Goal: Use online tool/utility: Utilize a website feature to perform a specific function

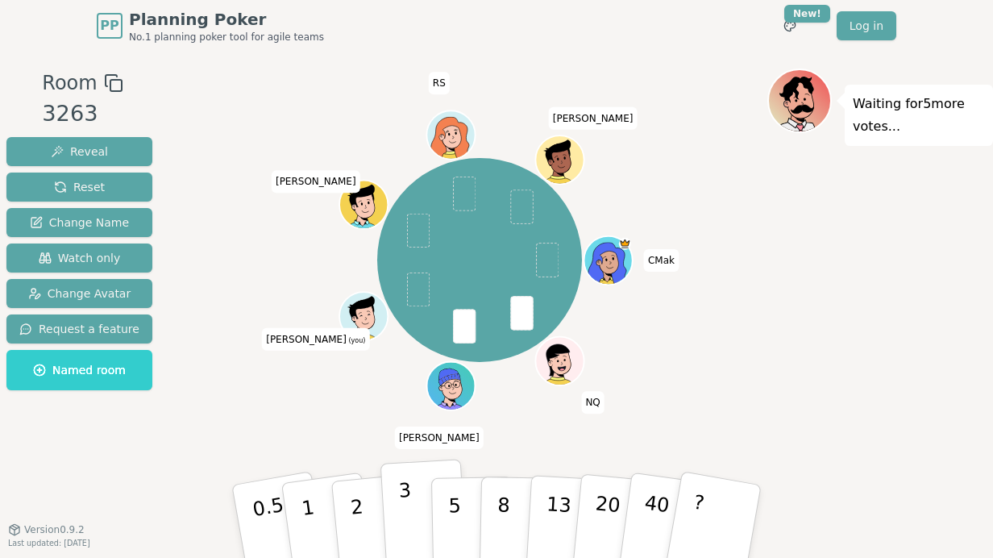
click at [410, 506] on button "3" at bounding box center [425, 522] width 88 height 126
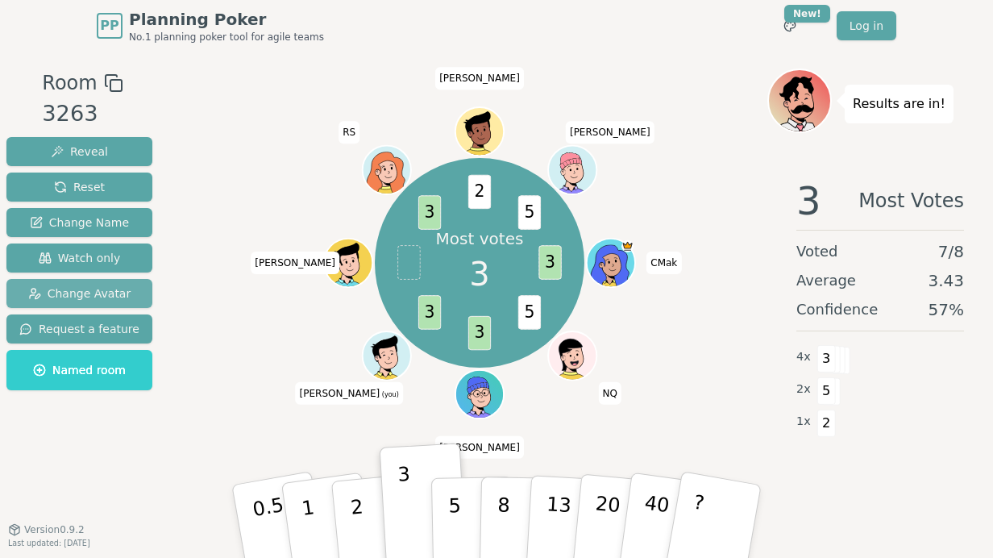
click at [85, 285] on span "Change Avatar" at bounding box center [79, 293] width 103 height 16
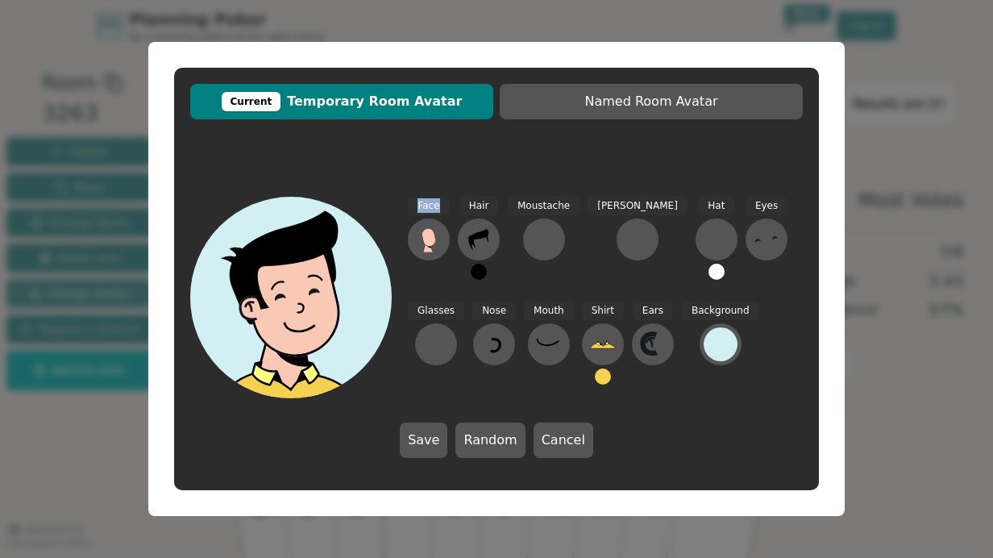
click at [85, 285] on div "Current Temporary Room Avatar Named Room Avatar Face Hair Moustache [PERSON_NAM…" at bounding box center [496, 279] width 993 height 558
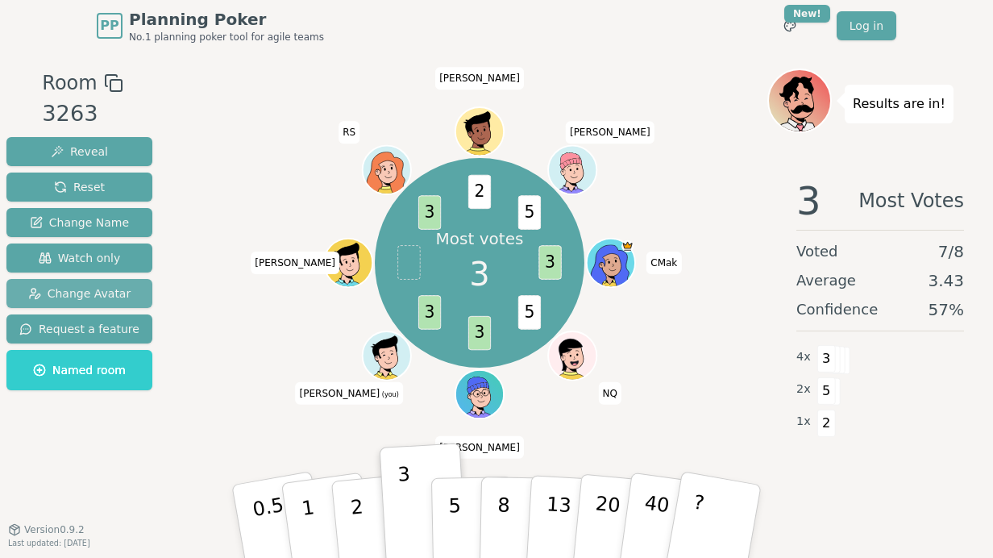
click at [85, 285] on span "Change Avatar" at bounding box center [79, 293] width 103 height 16
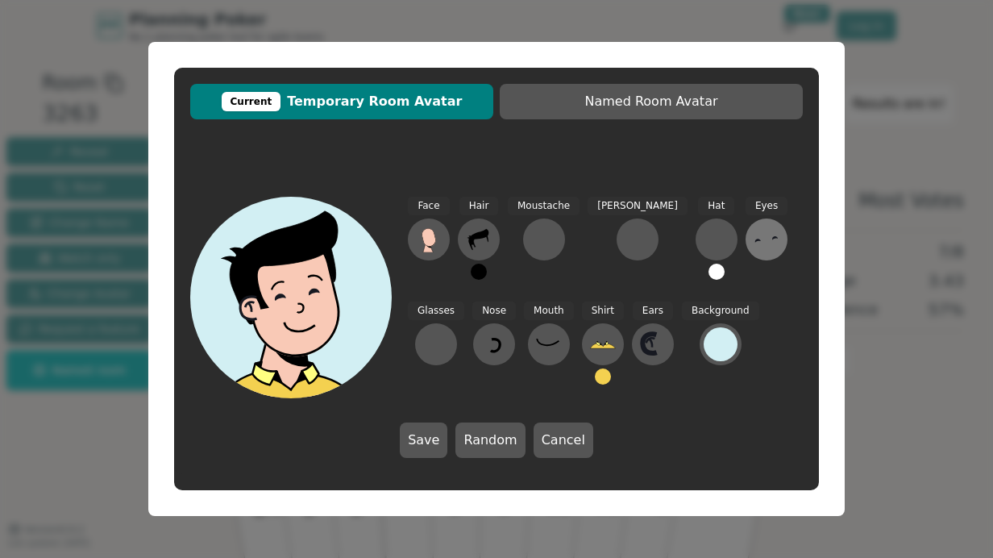
click at [754, 235] on icon at bounding box center [767, 240] width 26 height 26
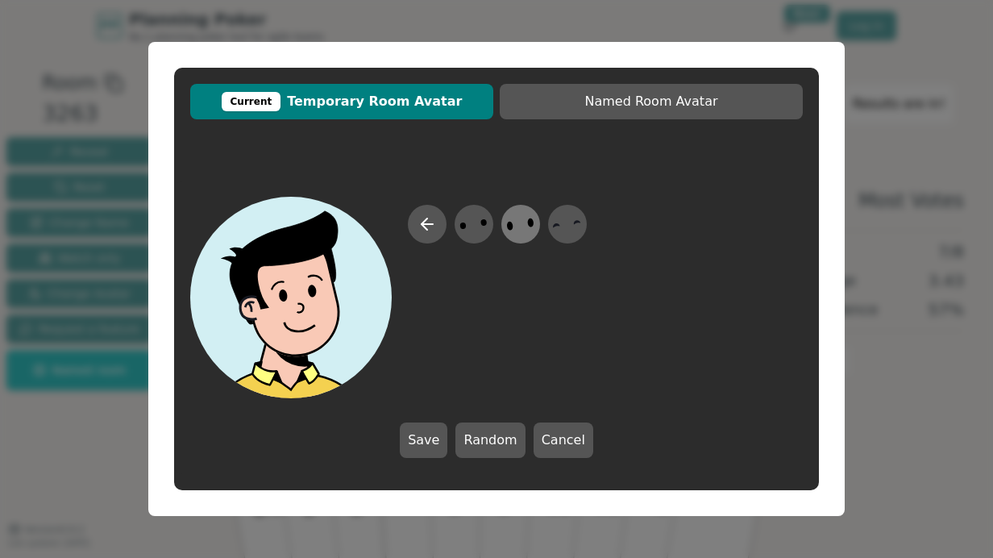
click at [519, 219] on icon at bounding box center [520, 224] width 31 height 36
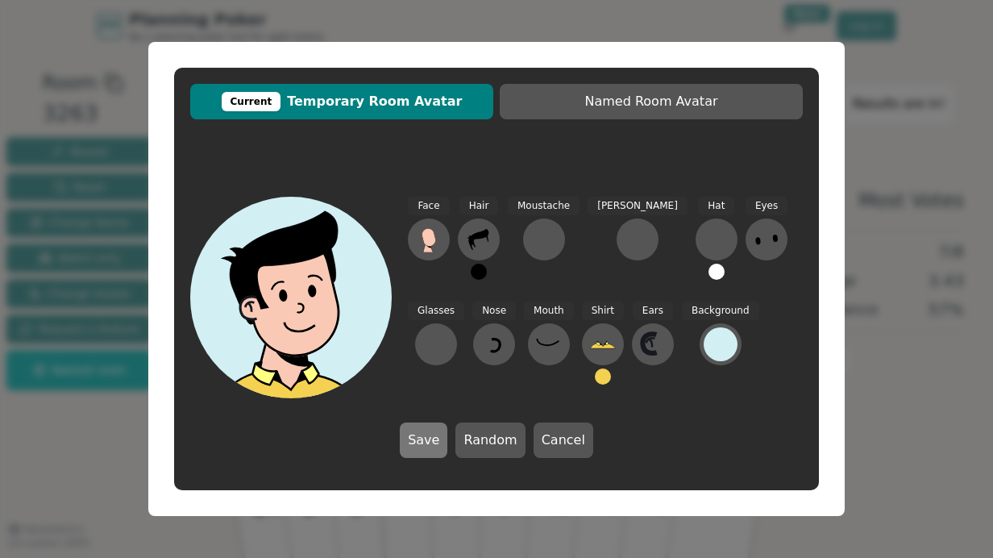
click at [439, 437] on button "Save" at bounding box center [424, 440] width 48 height 35
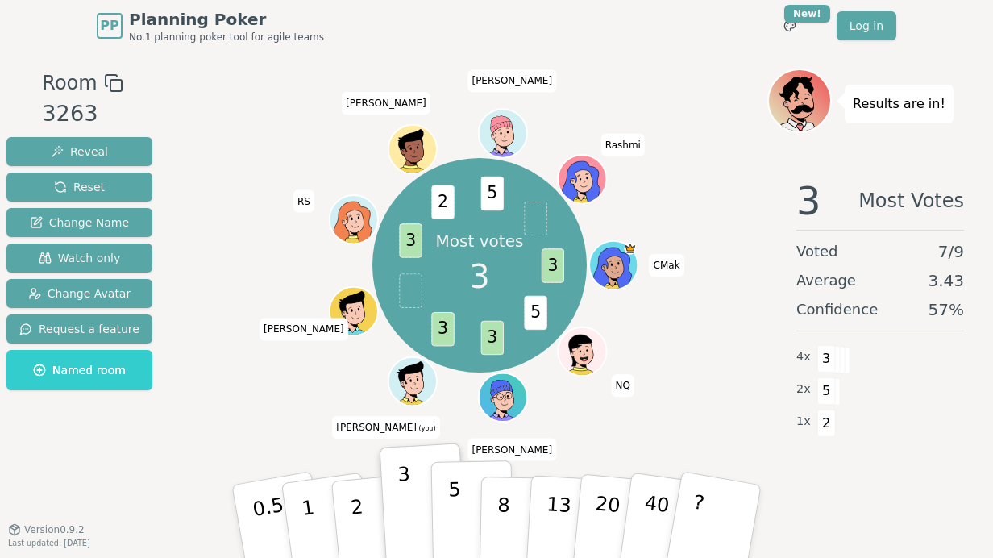
click at [456, 510] on p "5" at bounding box center [455, 521] width 14 height 87
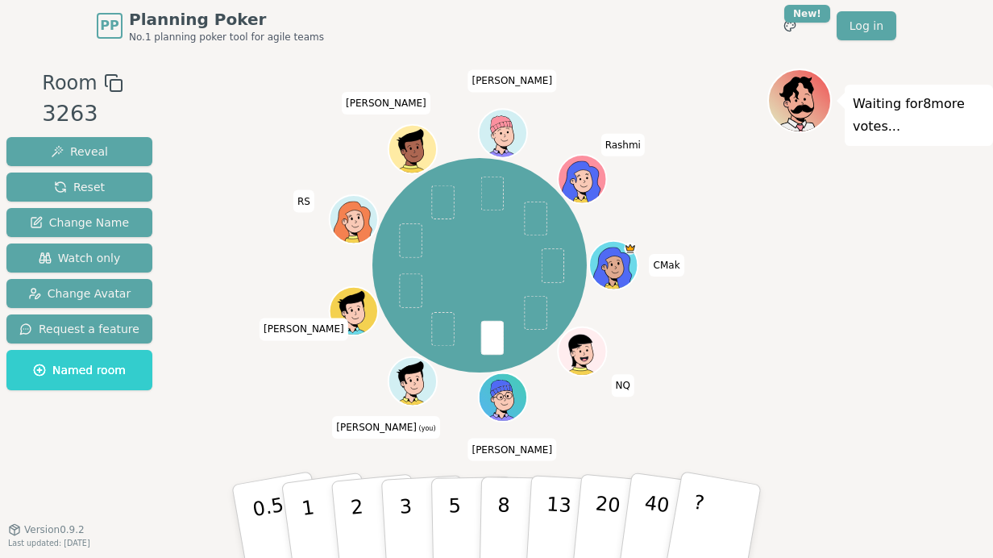
click at [889, 249] on div "Waiting for 8 more votes..." at bounding box center [881, 290] width 226 height 443
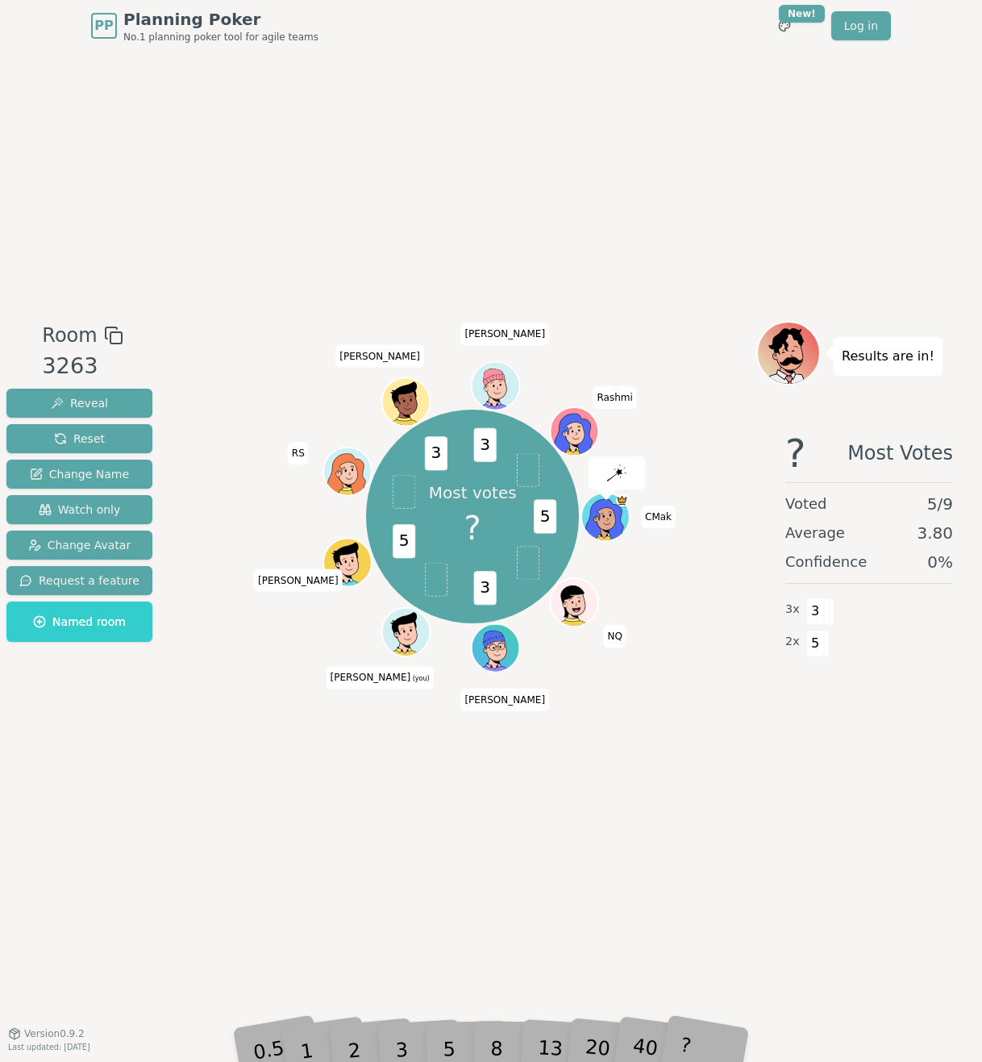
click at [447, 1022] on div "5" at bounding box center [466, 1025] width 49 height 57
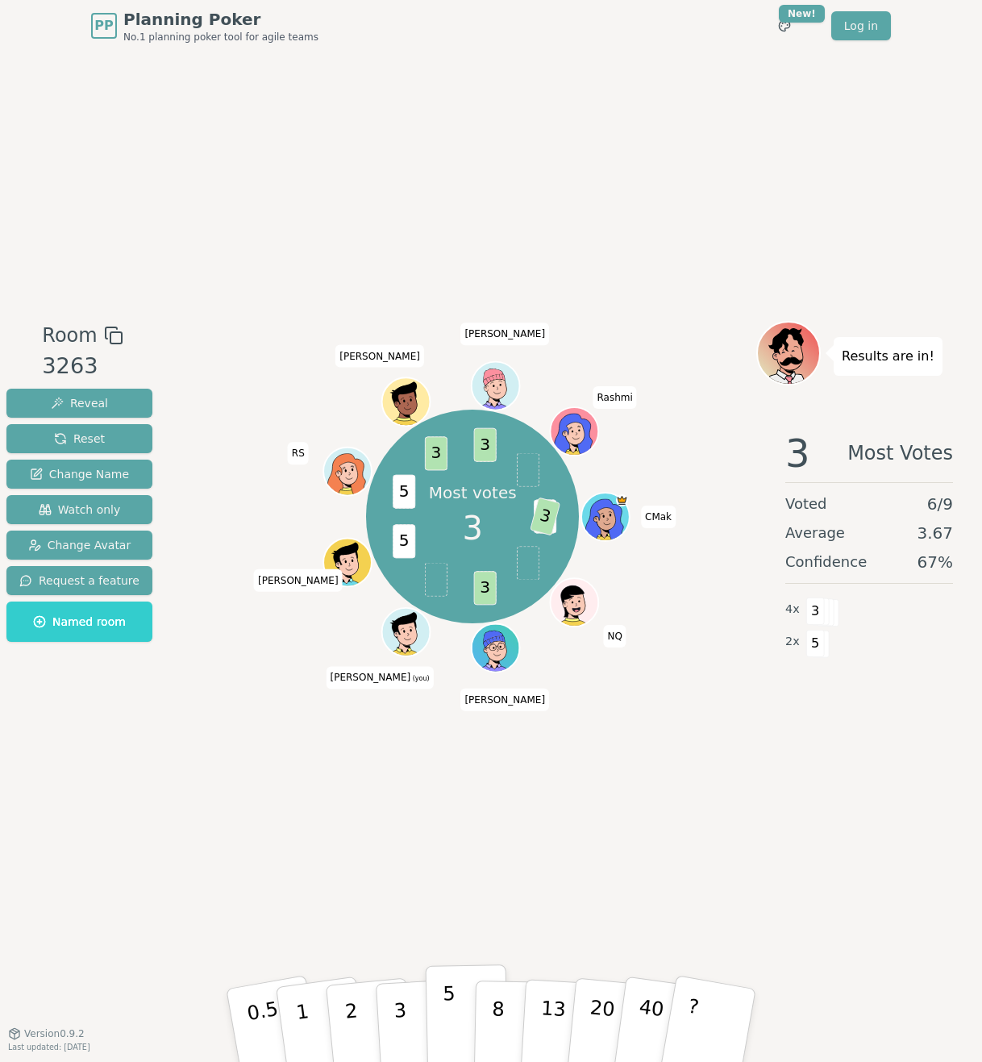
click at [440, 1014] on button "5" at bounding box center [467, 1025] width 83 height 123
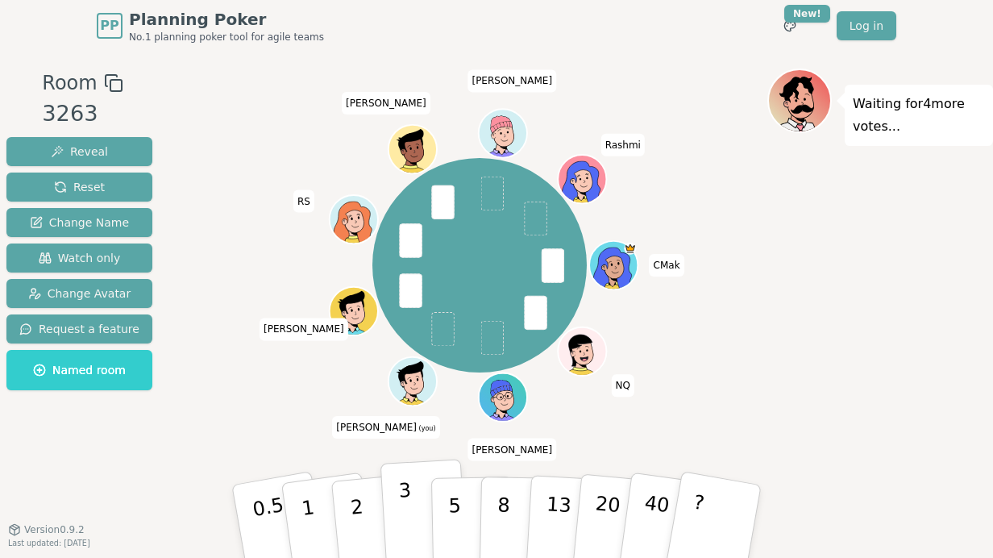
click at [410, 526] on p "3" at bounding box center [407, 523] width 18 height 88
click at [415, 502] on button "3" at bounding box center [425, 522] width 88 height 126
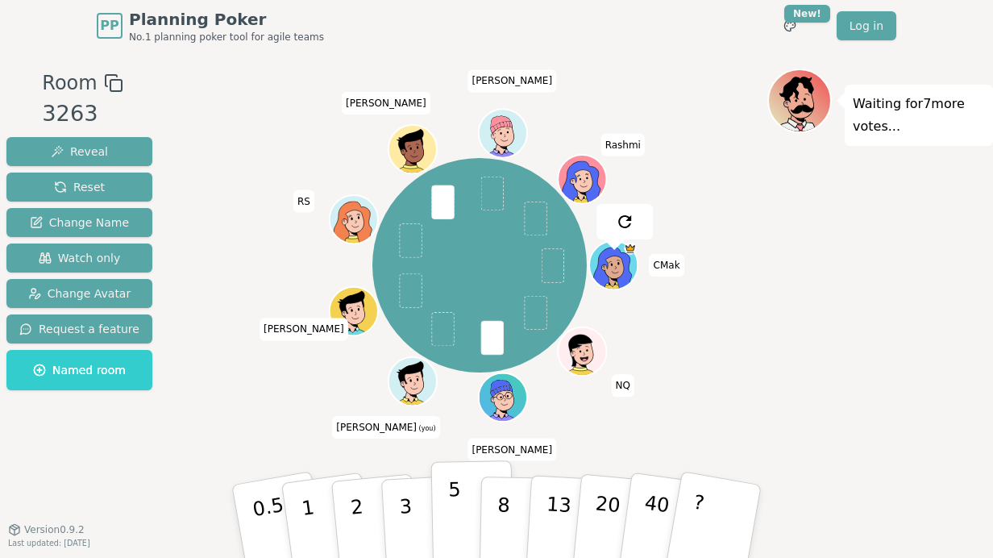
click at [448, 519] on p "5" at bounding box center [455, 521] width 14 height 87
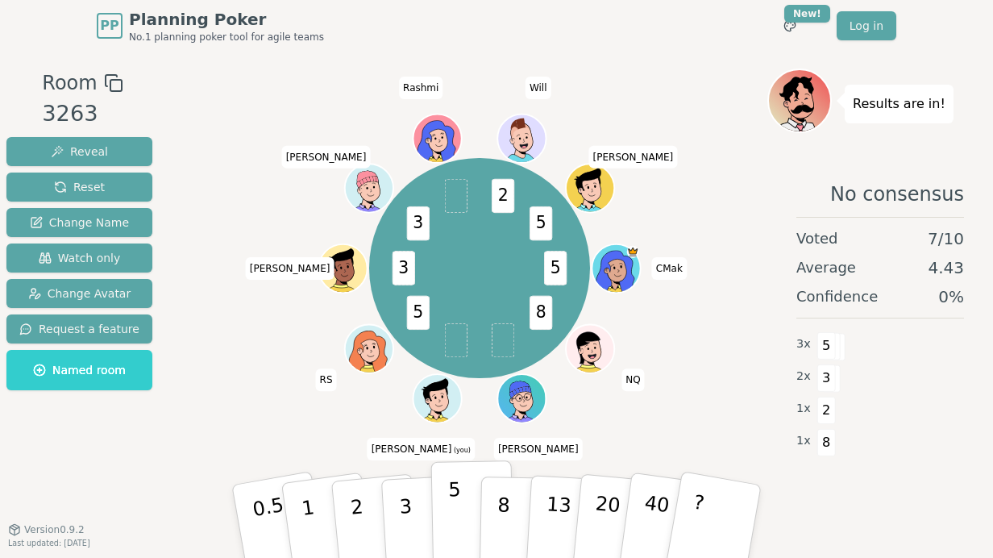
click at [444, 505] on button "5" at bounding box center [472, 521] width 83 height 123
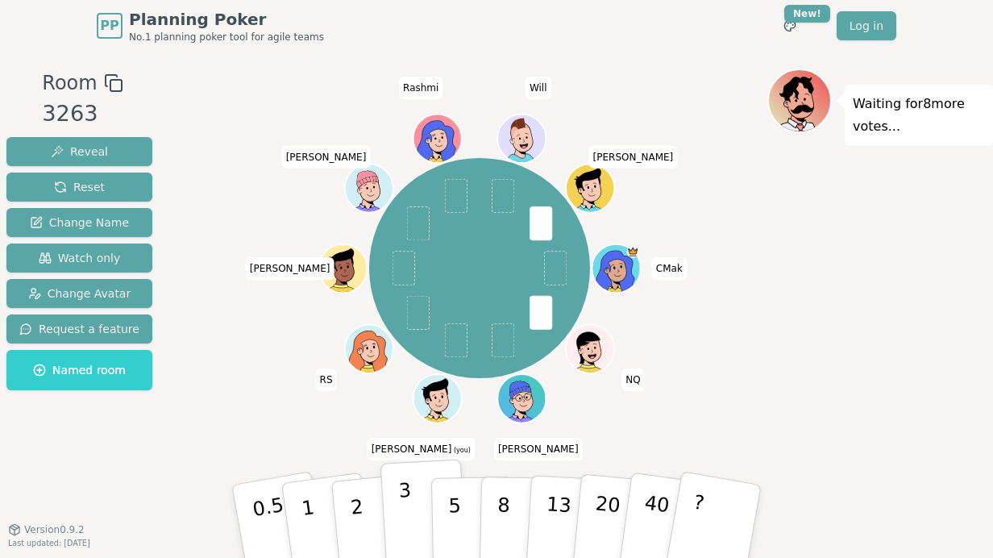
click at [391, 521] on button "3" at bounding box center [425, 522] width 88 height 126
